Goal: Transaction & Acquisition: Purchase product/service

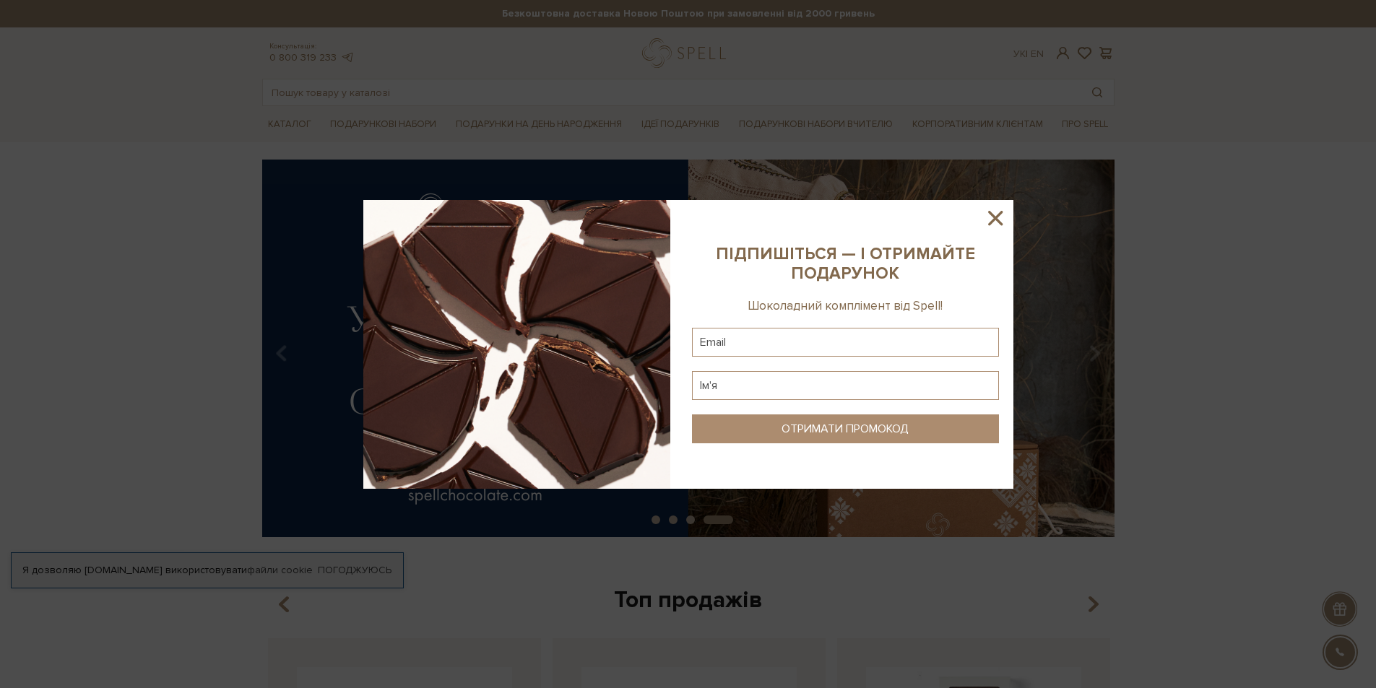
drag, startPoint x: 997, startPoint y: 219, endPoint x: 1131, endPoint y: 221, distance: 133.6
click at [997, 220] on icon at bounding box center [995, 218] width 14 height 14
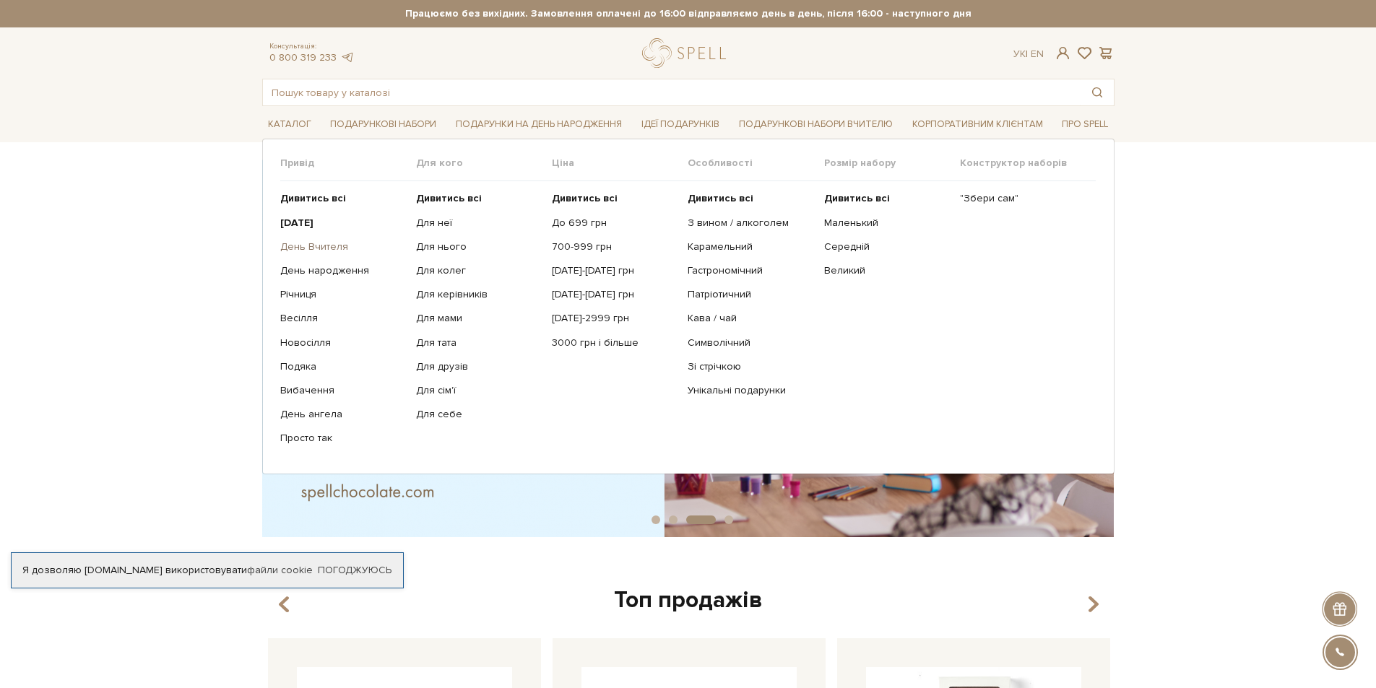
click at [330, 246] on link "День Вчителя" at bounding box center [342, 247] width 125 height 13
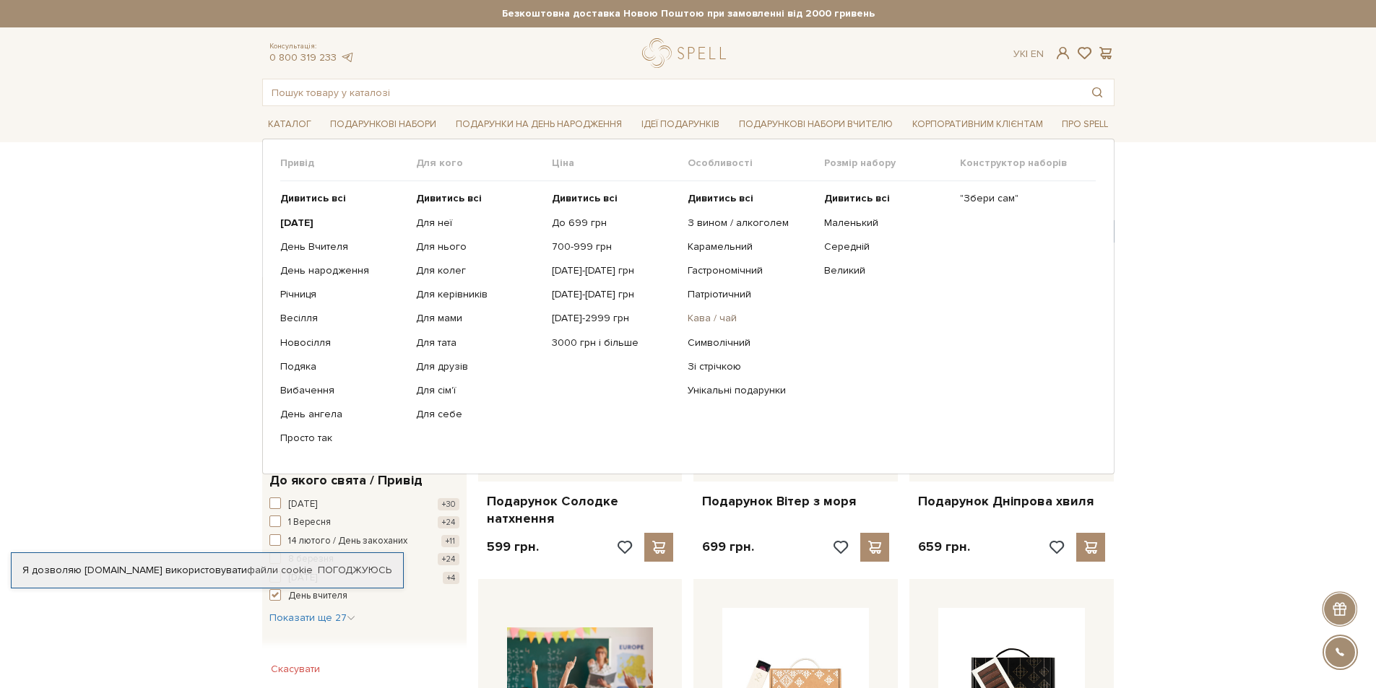
click at [715, 316] on link "Кава / чай" at bounding box center [750, 318] width 125 height 13
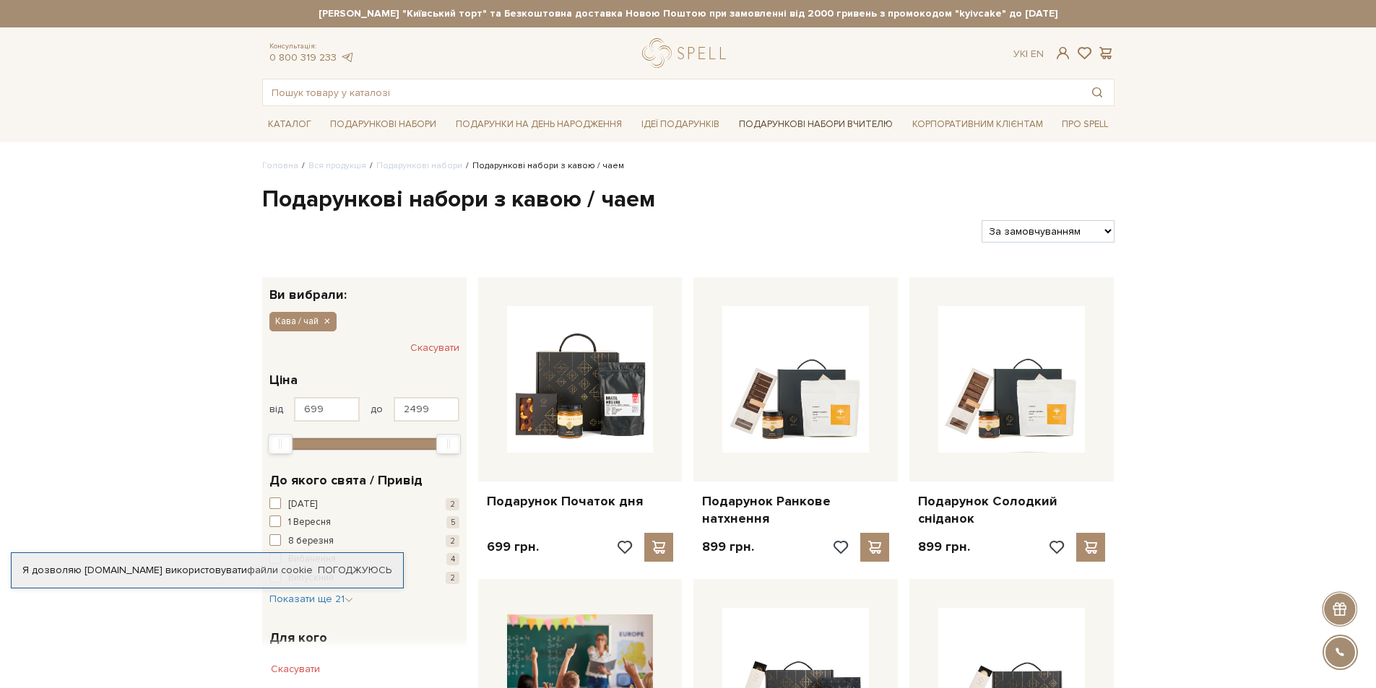
click at [793, 122] on link "Подарункові набори Вчителю" at bounding box center [815, 124] width 165 height 25
